Goal: Task Accomplishment & Management: Manage account settings

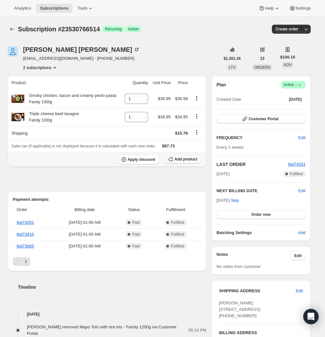
click at [188, 159] on span "Add product" at bounding box center [185, 159] width 23 height 5
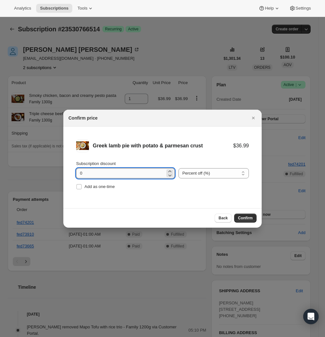
click at [144, 173] on input "0" at bounding box center [120, 173] width 89 height 10
type input "0"
type input "5"
click at [248, 219] on span "Confirm" at bounding box center [245, 217] width 15 height 5
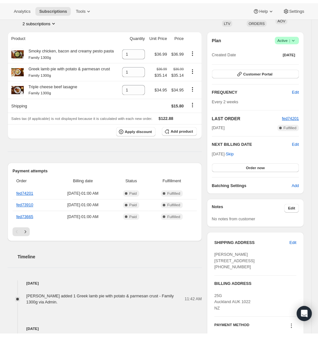
scroll to position [47, 0]
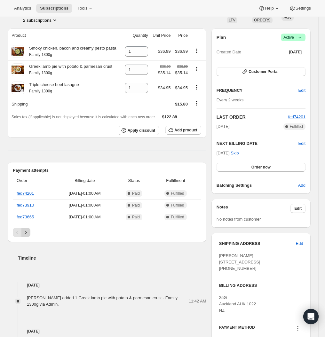
click at [27, 234] on icon "Next" at bounding box center [26, 232] width 6 height 6
click at [20, 233] on icon "Previous" at bounding box center [17, 232] width 6 height 6
